Goal: Find specific page/section: Find specific page/section

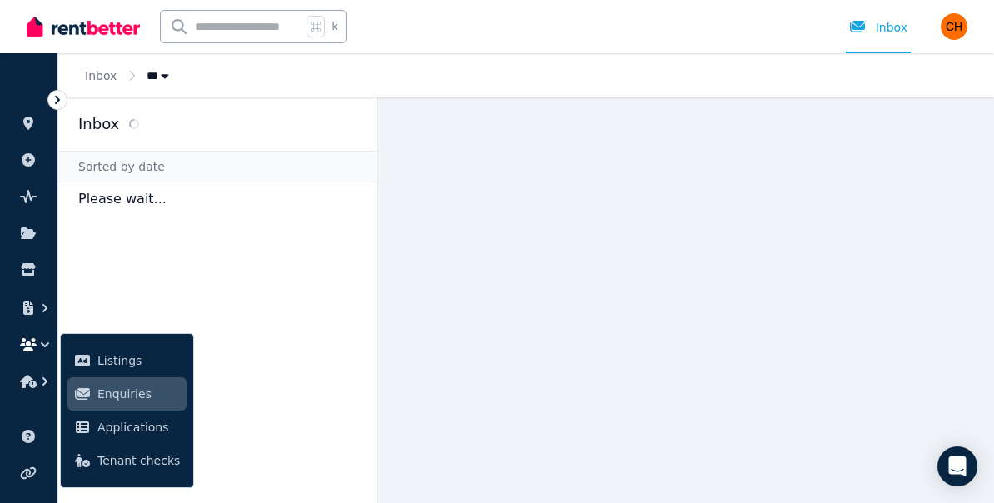
click at [252, 244] on aside "Inbox Sorted by date Please wait..." at bounding box center [218, 300] width 320 height 406
click at [137, 390] on span "Enquiries" at bounding box center [138, 394] width 82 height 20
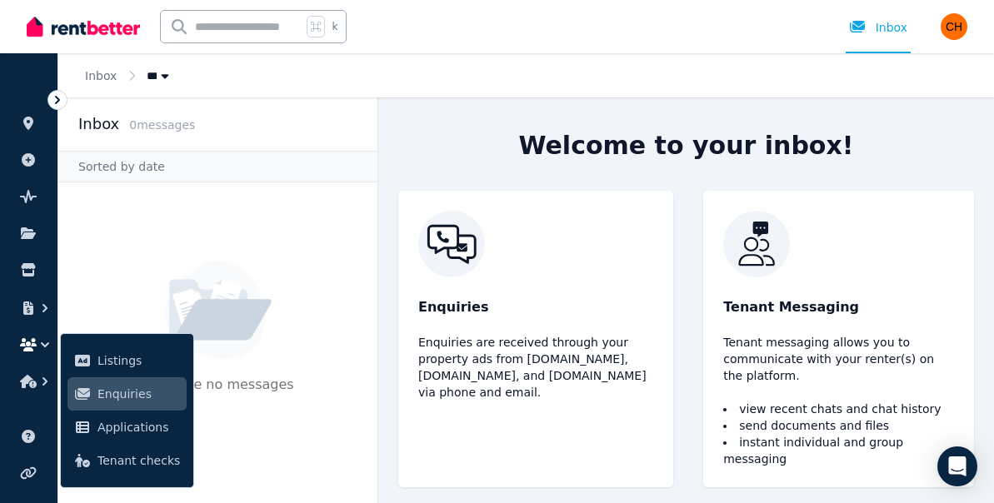
click at [531, 393] on p "Enquiries are received through your property ads from [DOMAIN_NAME], [DOMAIN_NA…" at bounding box center [535, 367] width 235 height 67
click at [441, 234] on img at bounding box center [535, 244] width 235 height 67
click at [955, 466] on icon "Open Intercom Messenger" at bounding box center [956, 467] width 19 height 22
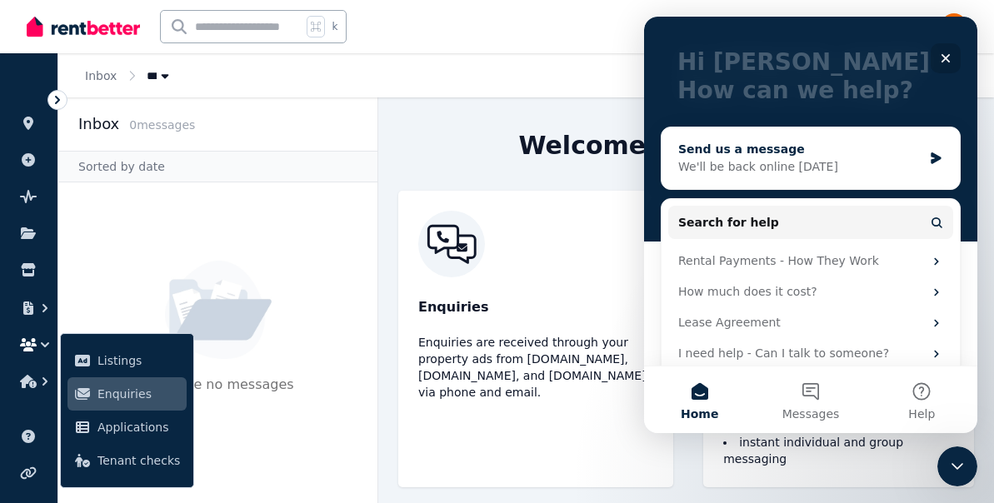
scroll to position [106, 0]
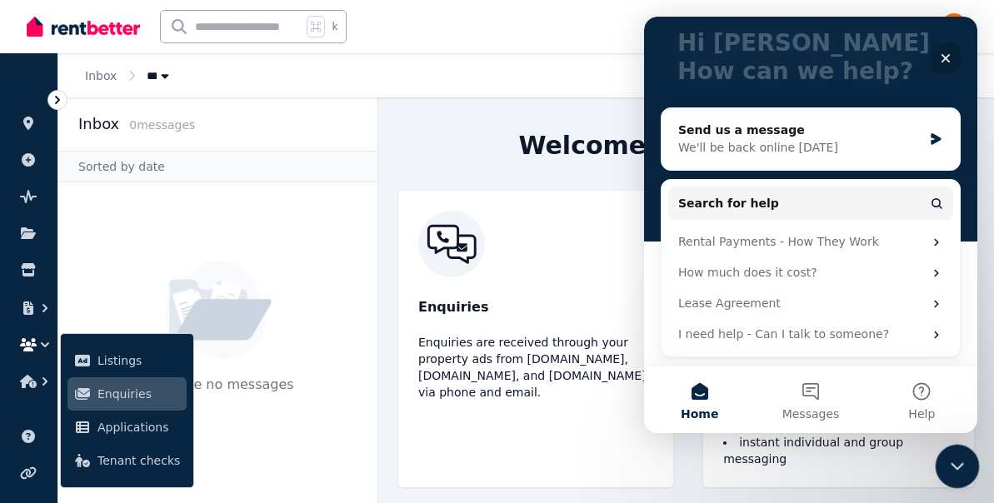
click at [948, 463] on icon "Close Intercom Messenger" at bounding box center [955, 464] width 20 height 20
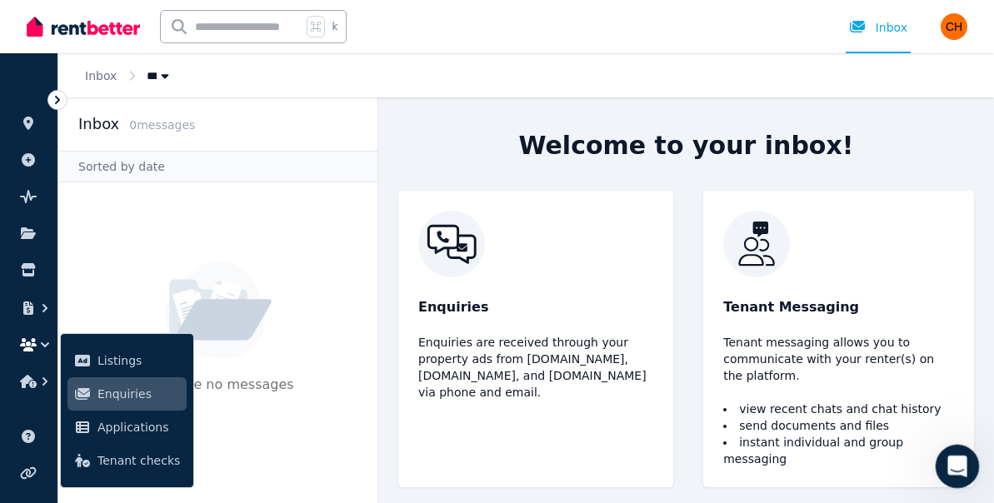
scroll to position [0, 0]
click at [146, 397] on span "Enquiries" at bounding box center [138, 394] width 82 height 20
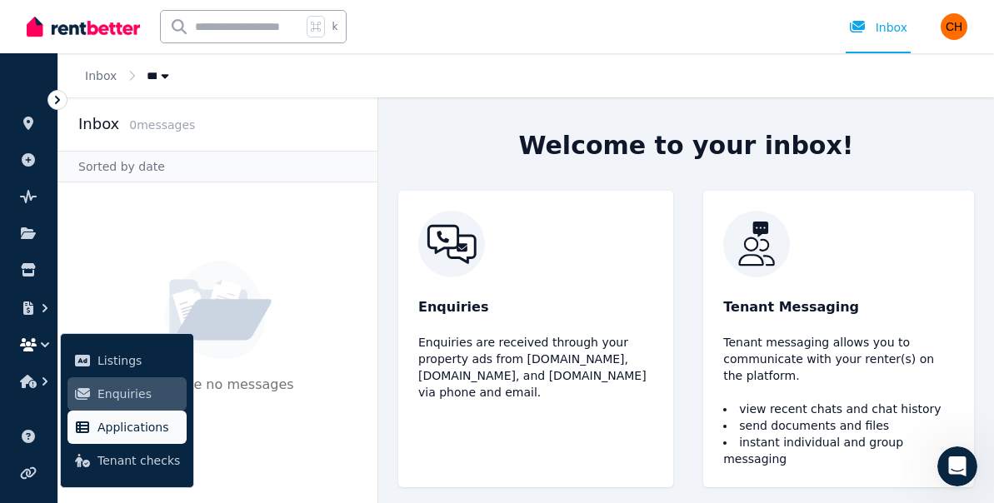
click at [166, 421] on span "Applications" at bounding box center [138, 427] width 82 height 20
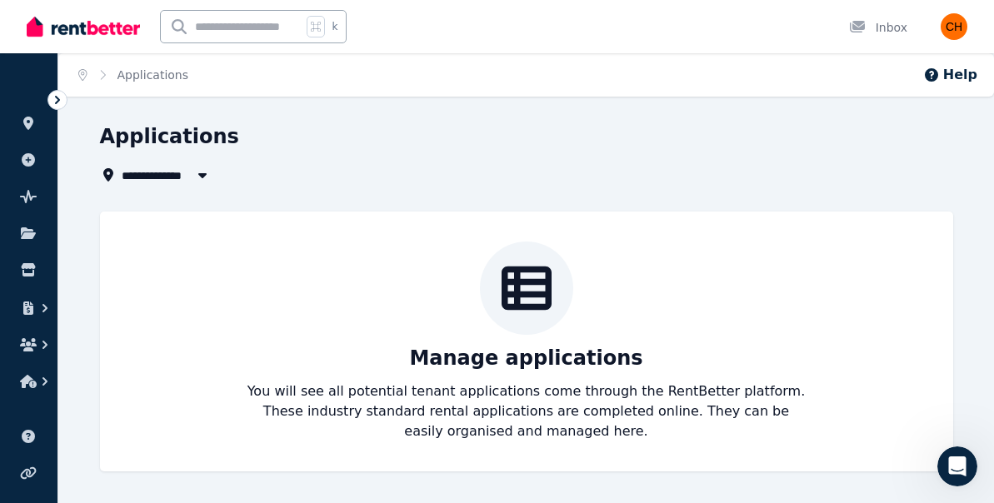
click at [55, 98] on icon at bounding box center [57, 100] width 17 height 17
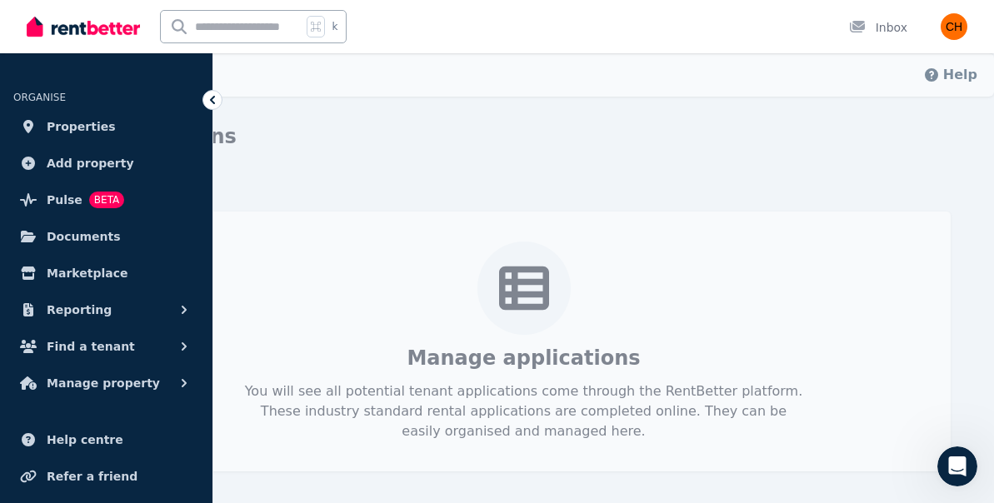
click at [350, 218] on div "Manage applications You will see all potential tenant applications come through…" at bounding box center [523, 342] width 853 height 260
